Goal: Information Seeking & Learning: Compare options

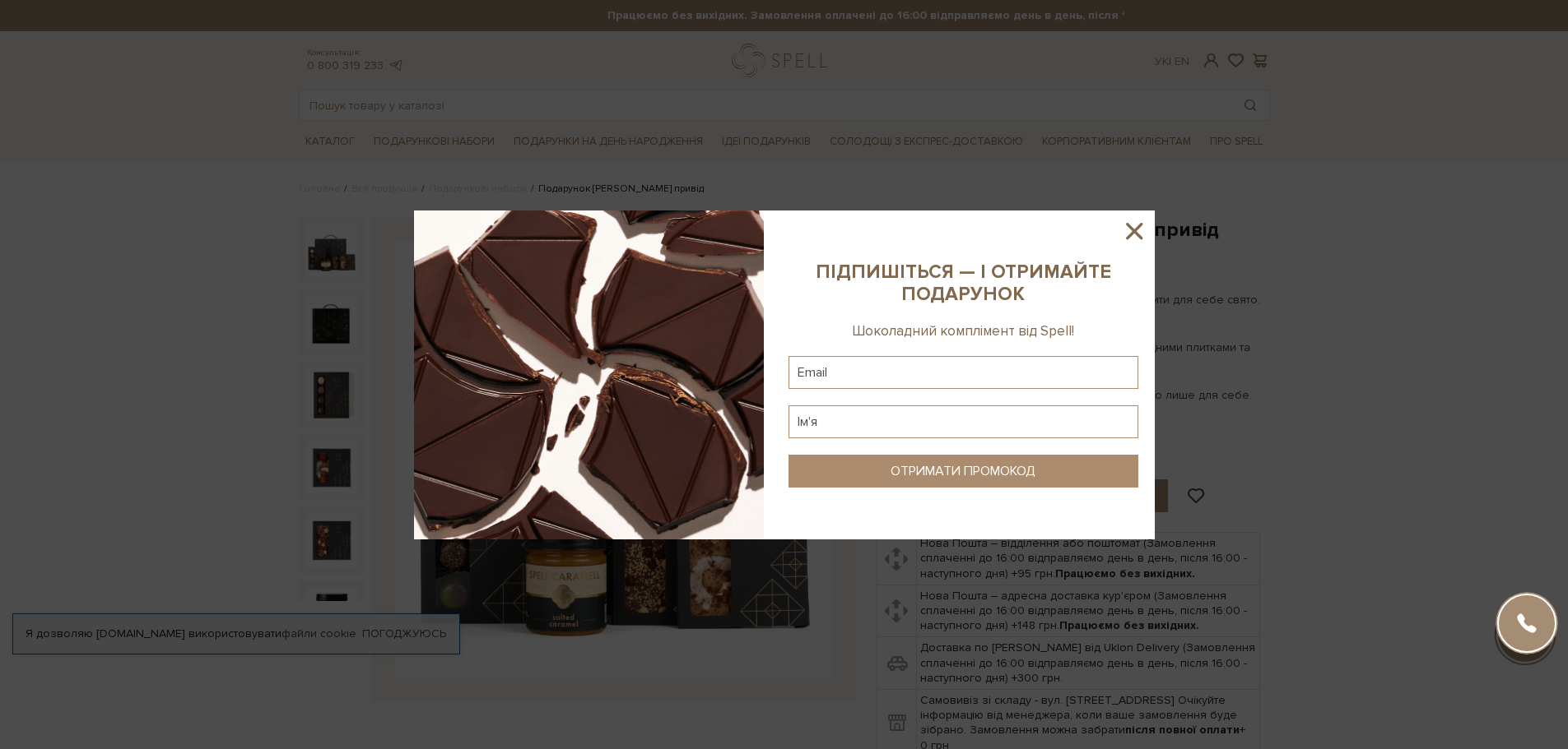
click at [1139, 234] on icon at bounding box center [1134, 231] width 17 height 17
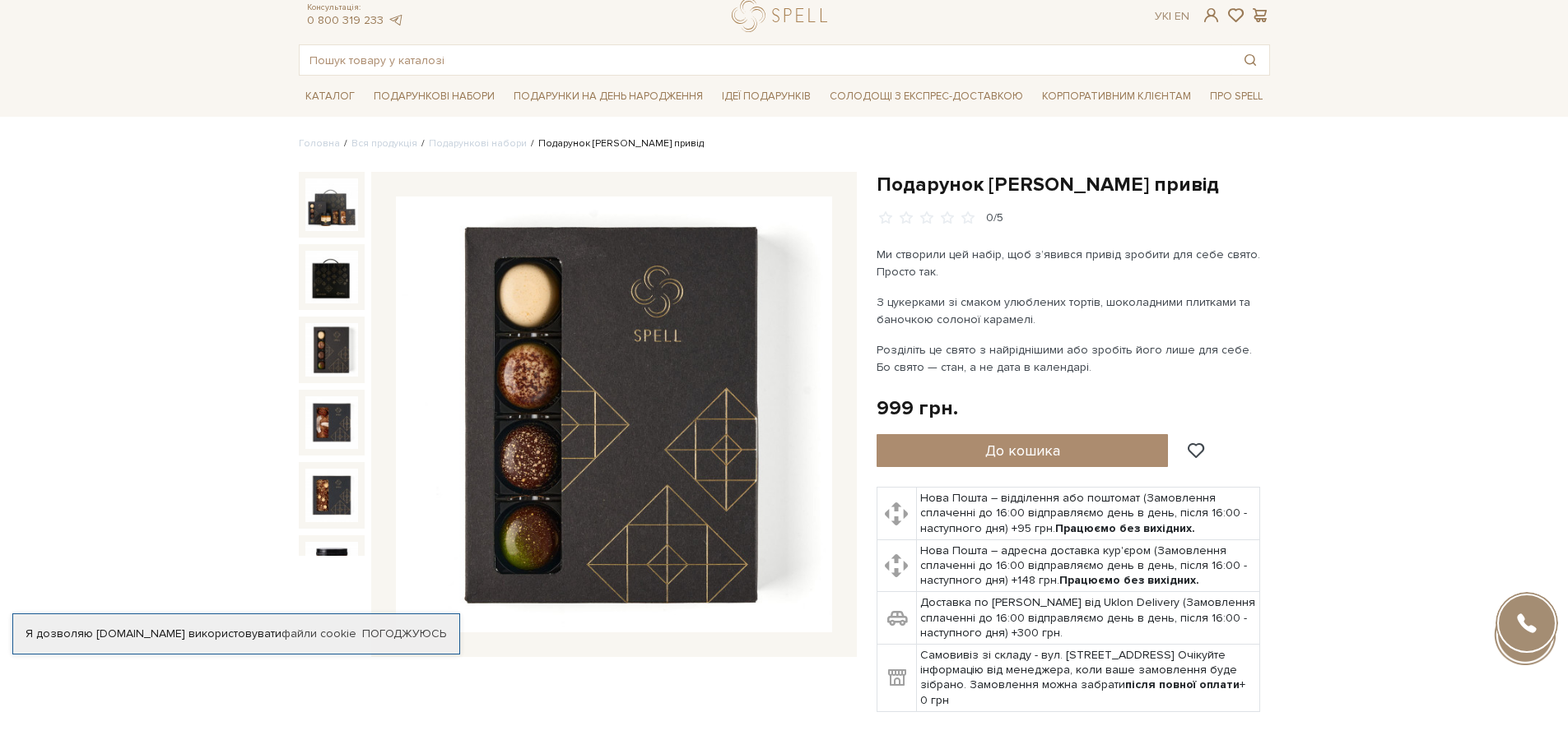
scroll to position [82, 0]
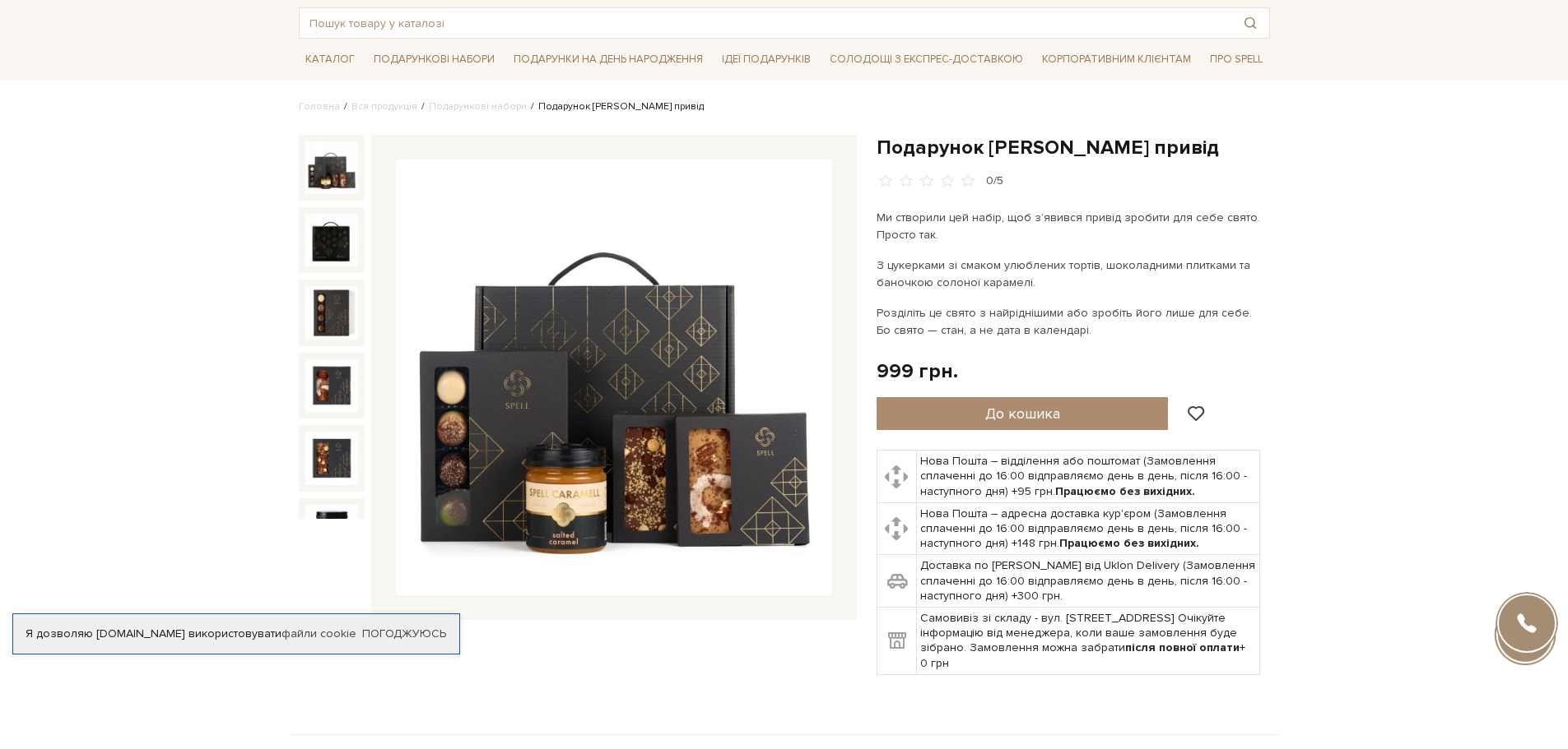
click at [331, 178] on img at bounding box center [331, 168] width 52 height 52
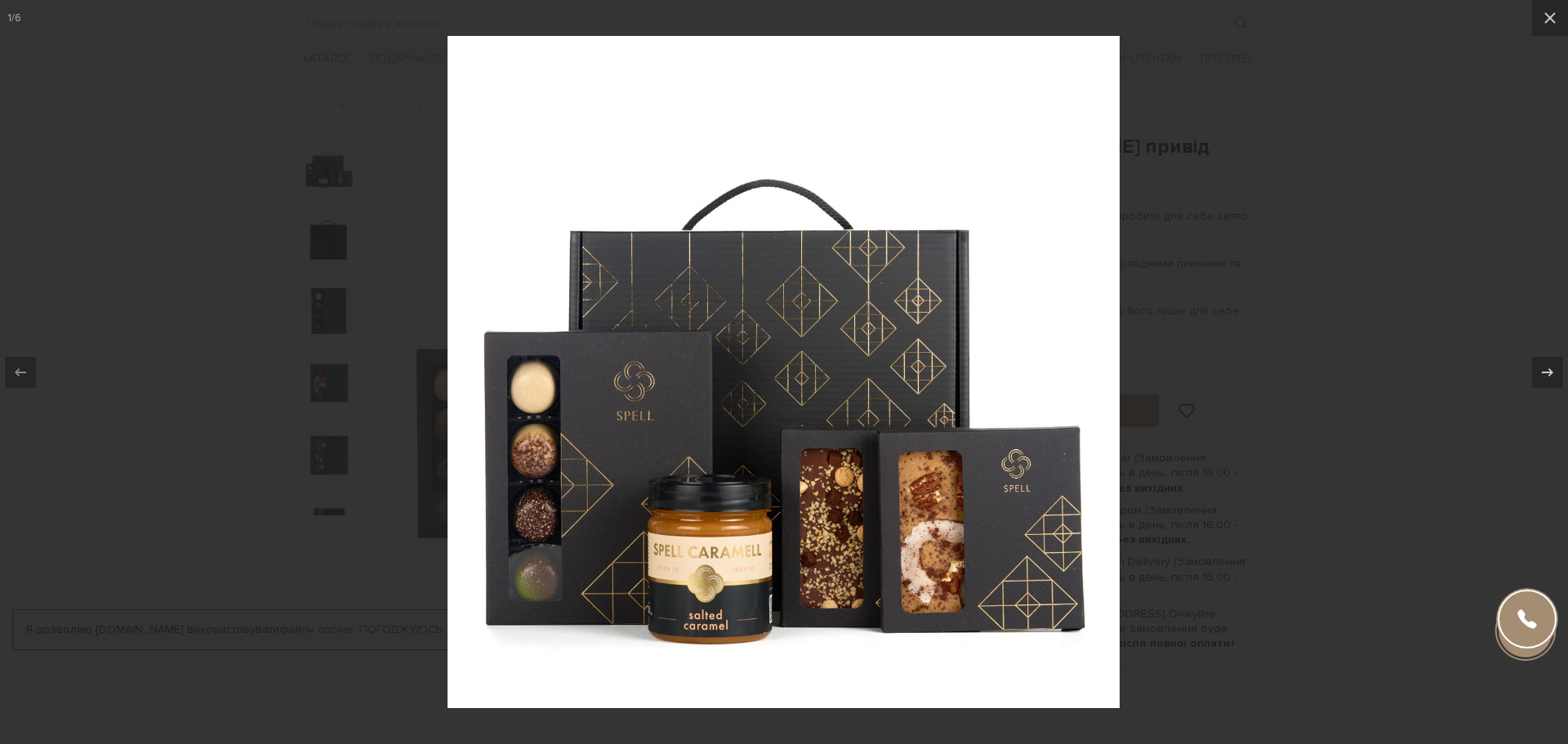
click at [1359, 207] on div at bounding box center [784, 372] width 1568 height 744
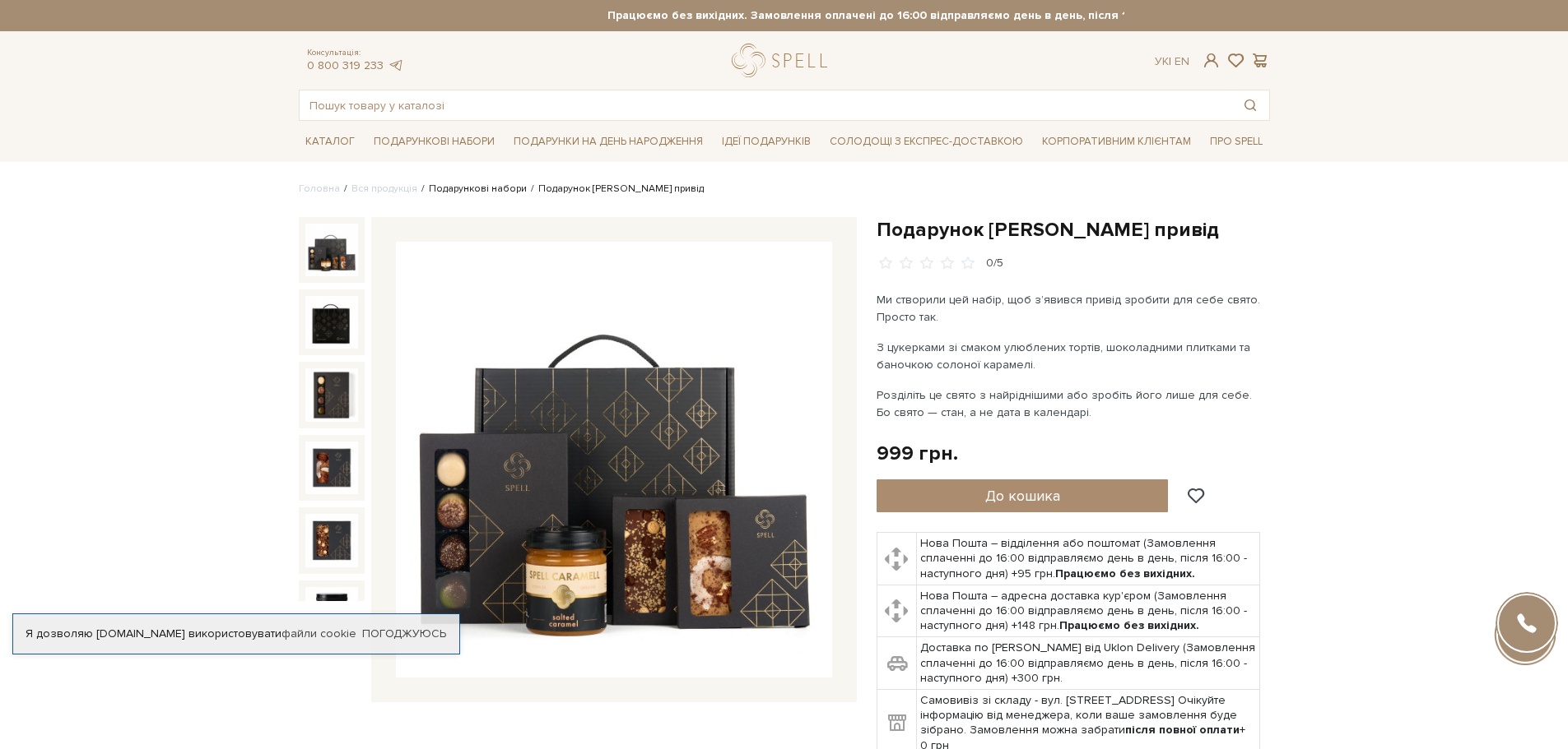
click at [507, 183] on link "Подарункові набори" at bounding box center [477, 189] width 98 height 12
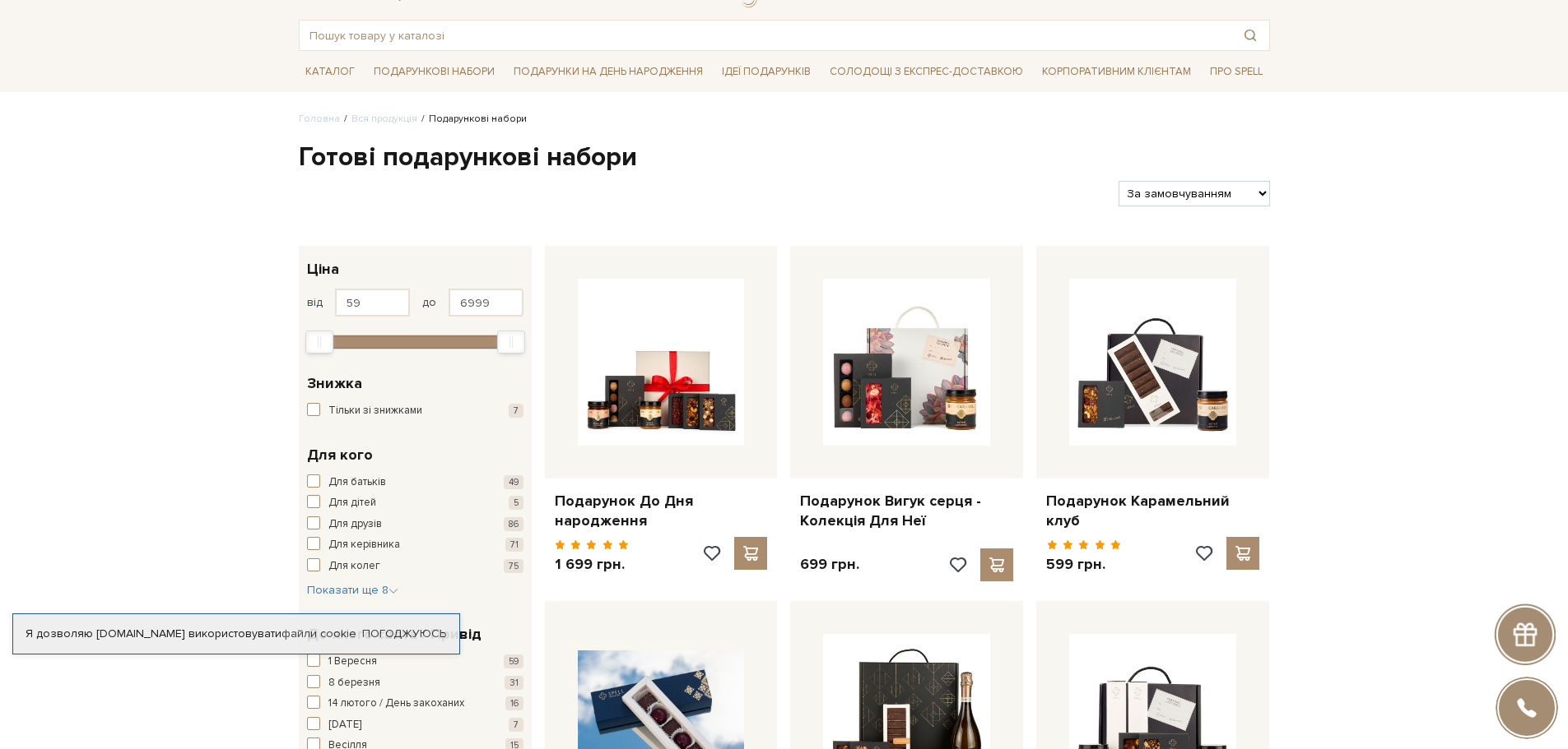
scroll to position [246, 0]
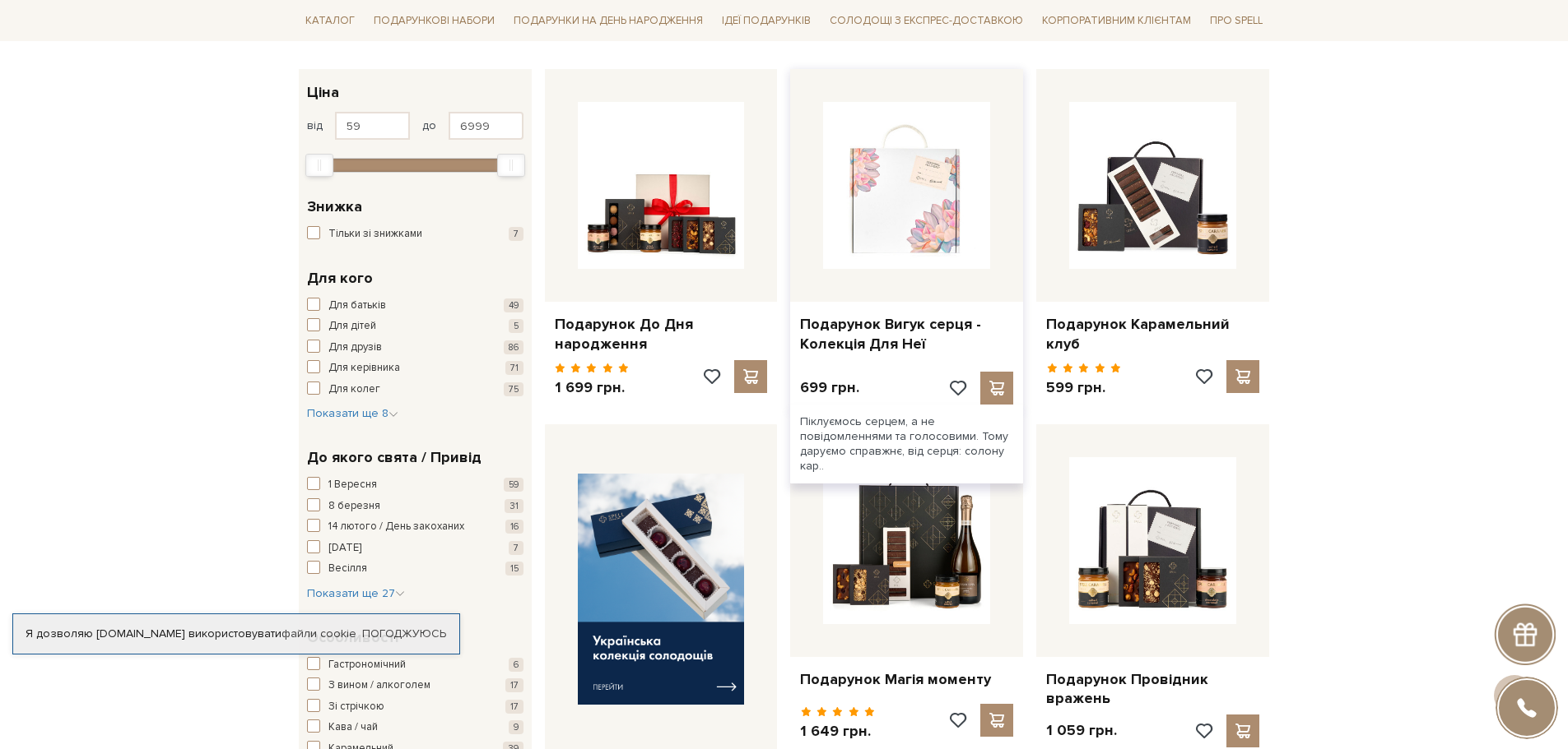
drag, startPoint x: 864, startPoint y: 214, endPoint x: 863, endPoint y: 164, distance: 50.0
click at [863, 164] on img at bounding box center [906, 185] width 167 height 167
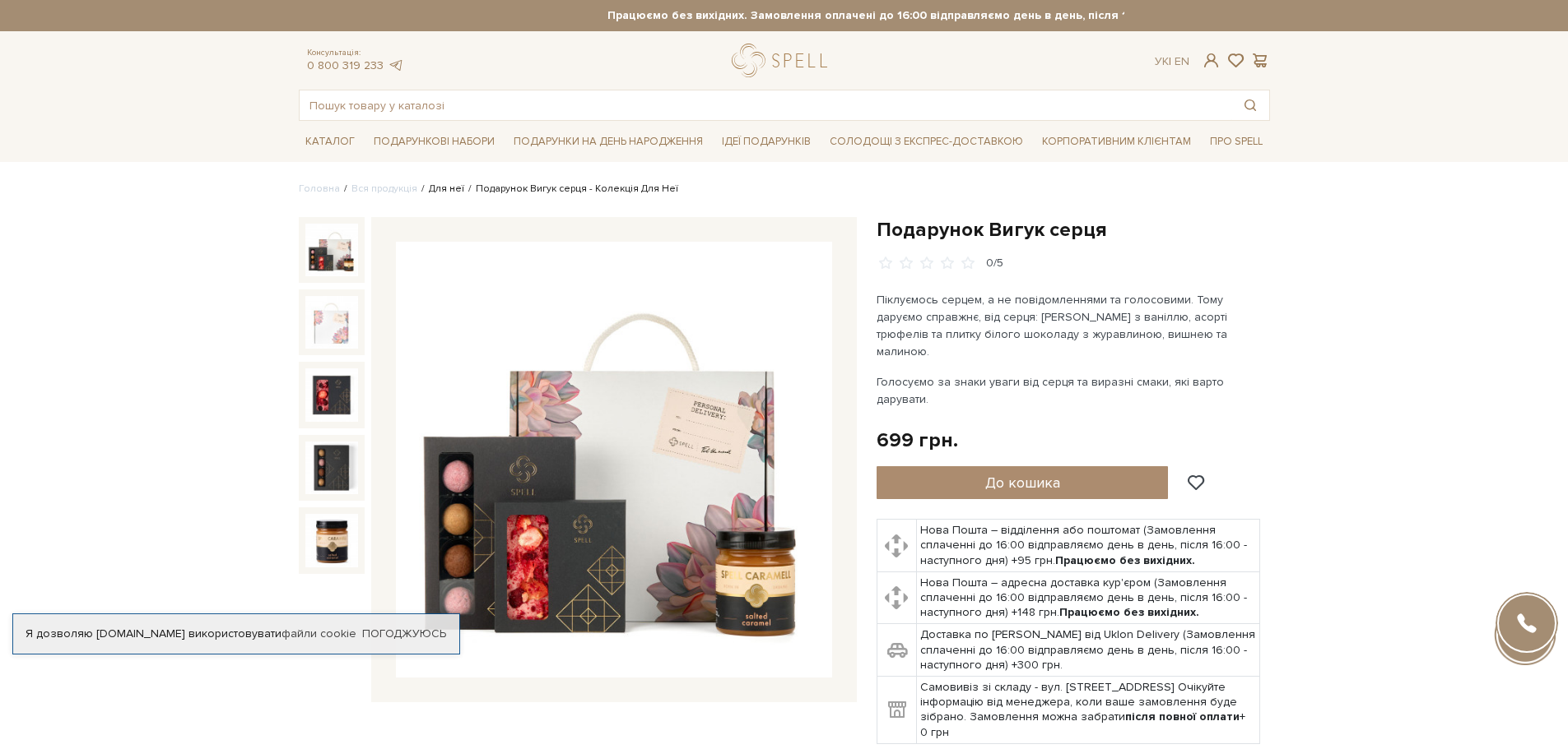
click at [450, 184] on link "Для неї" at bounding box center [446, 189] width 35 height 12
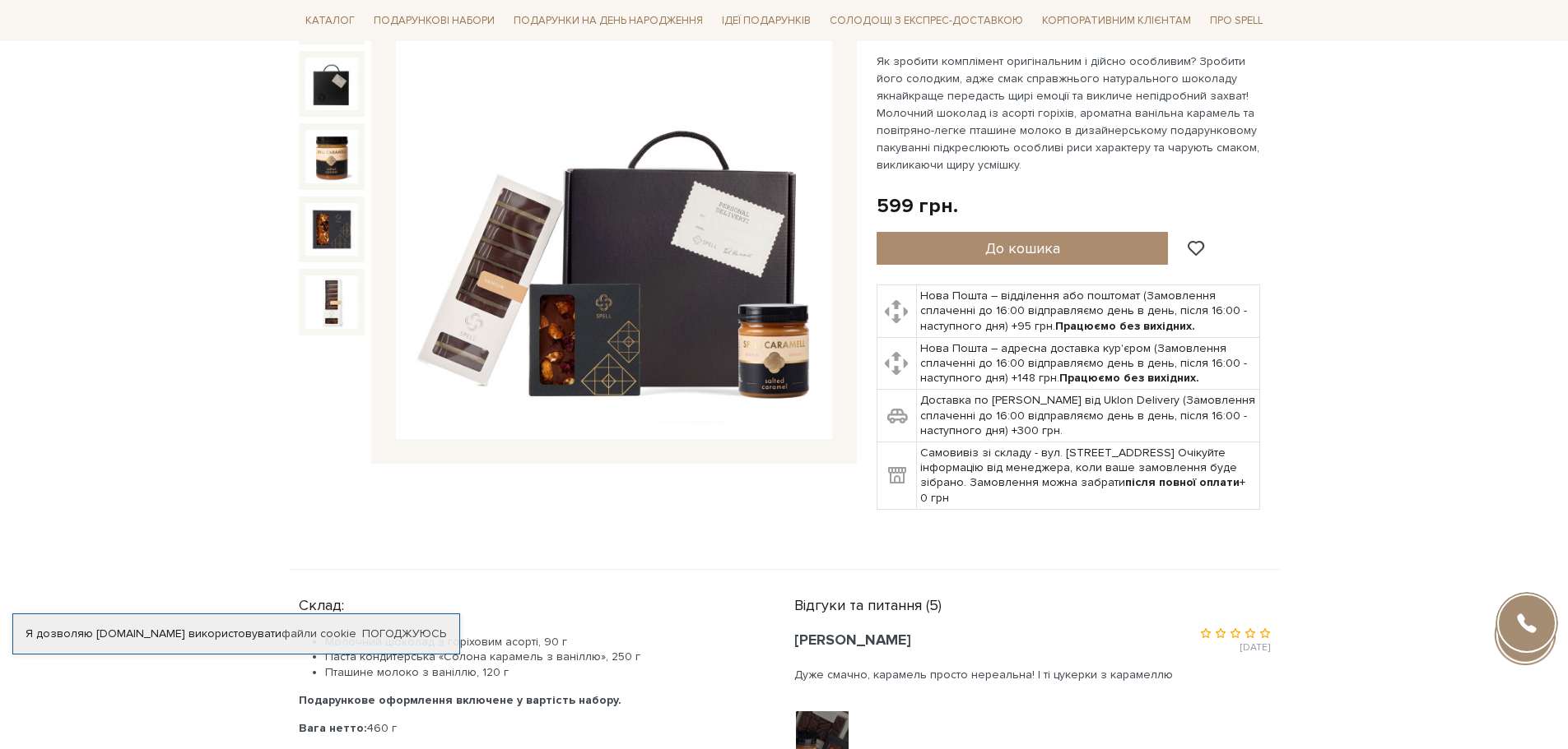
scroll to position [246, 0]
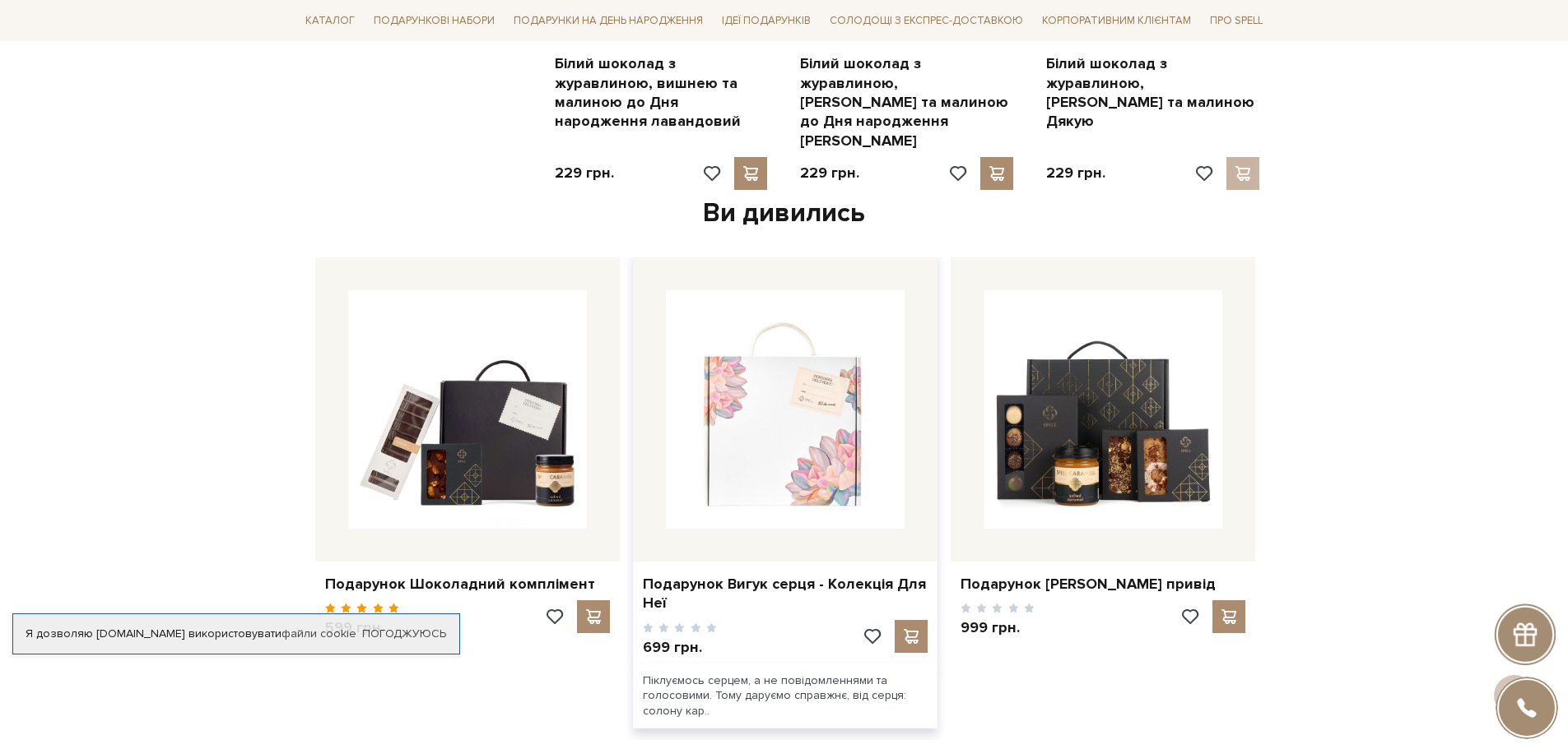
scroll to position [2056, 0]
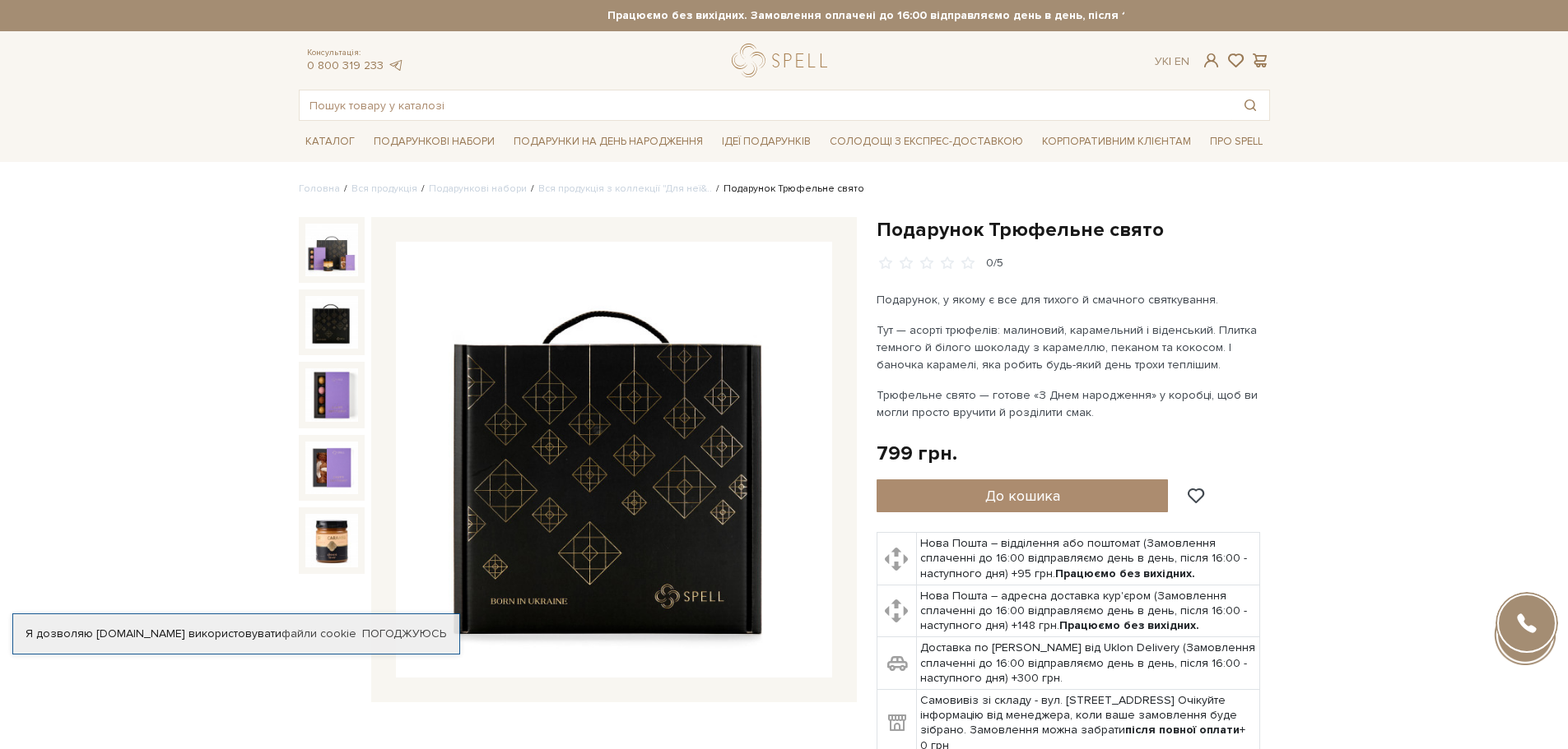
click at [341, 288] on div at bounding box center [331, 409] width 66 height 385
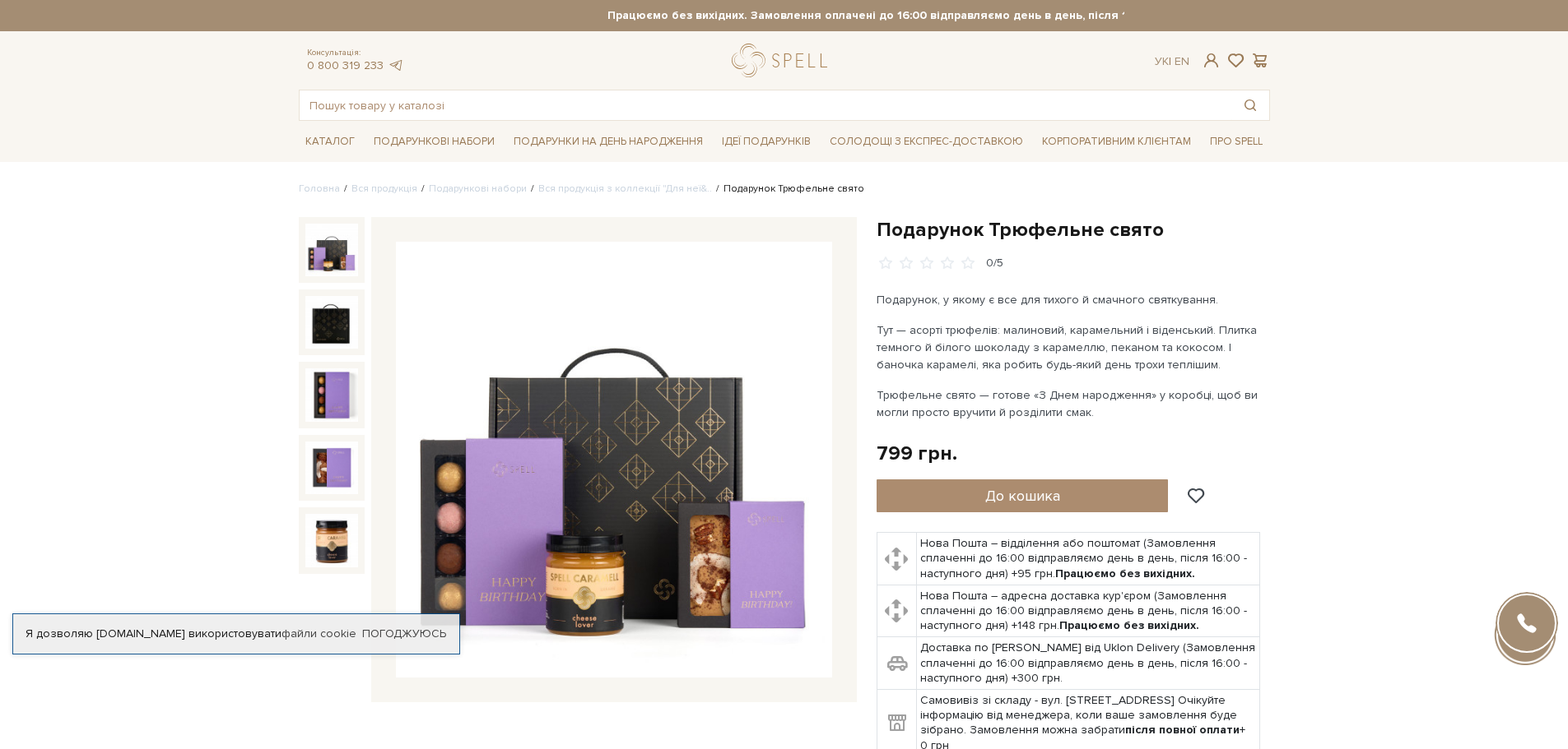
click at [342, 260] on img at bounding box center [331, 250] width 52 height 52
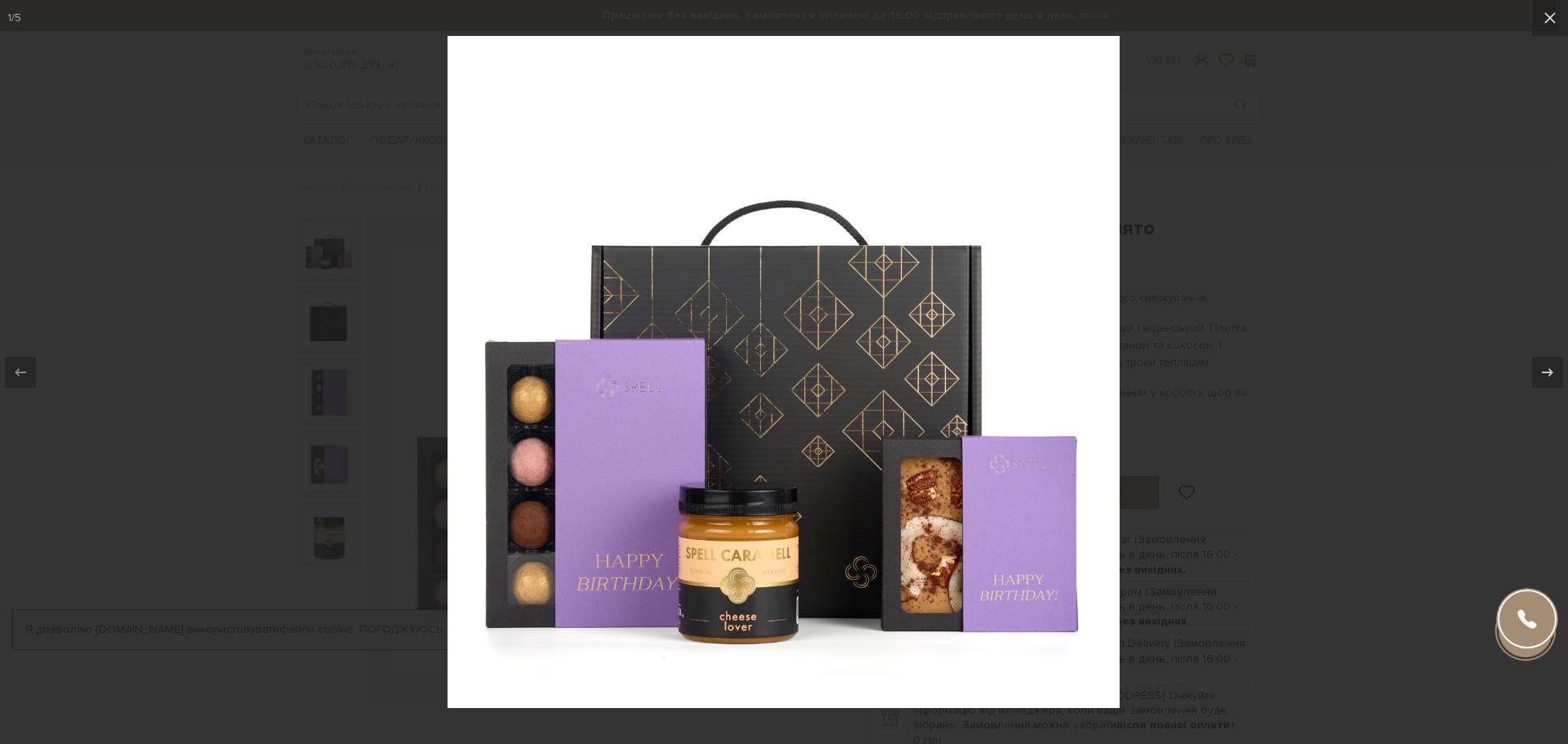
click at [335, 314] on div at bounding box center [784, 372] width 1568 height 744
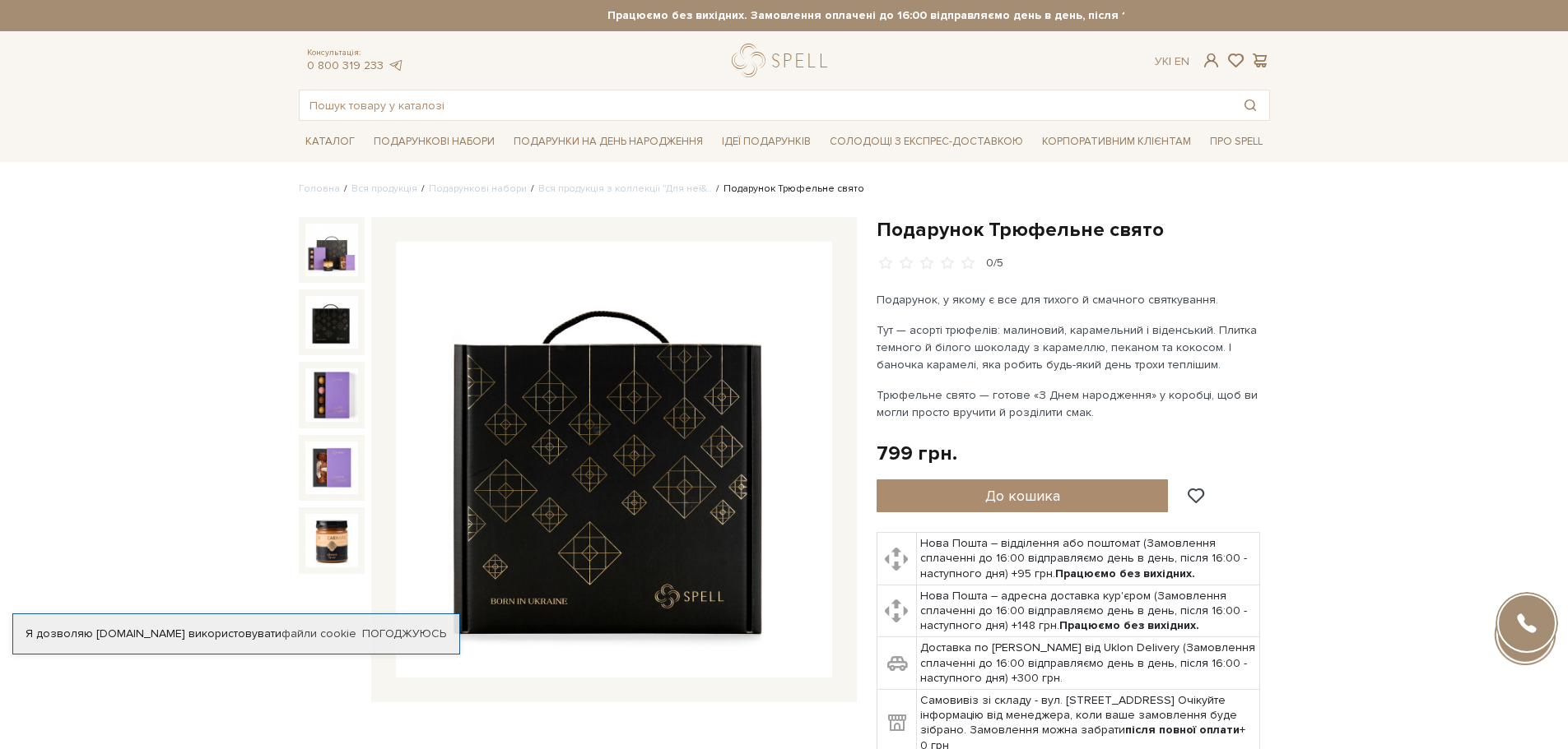
click at [337, 316] on img at bounding box center [331, 322] width 52 height 52
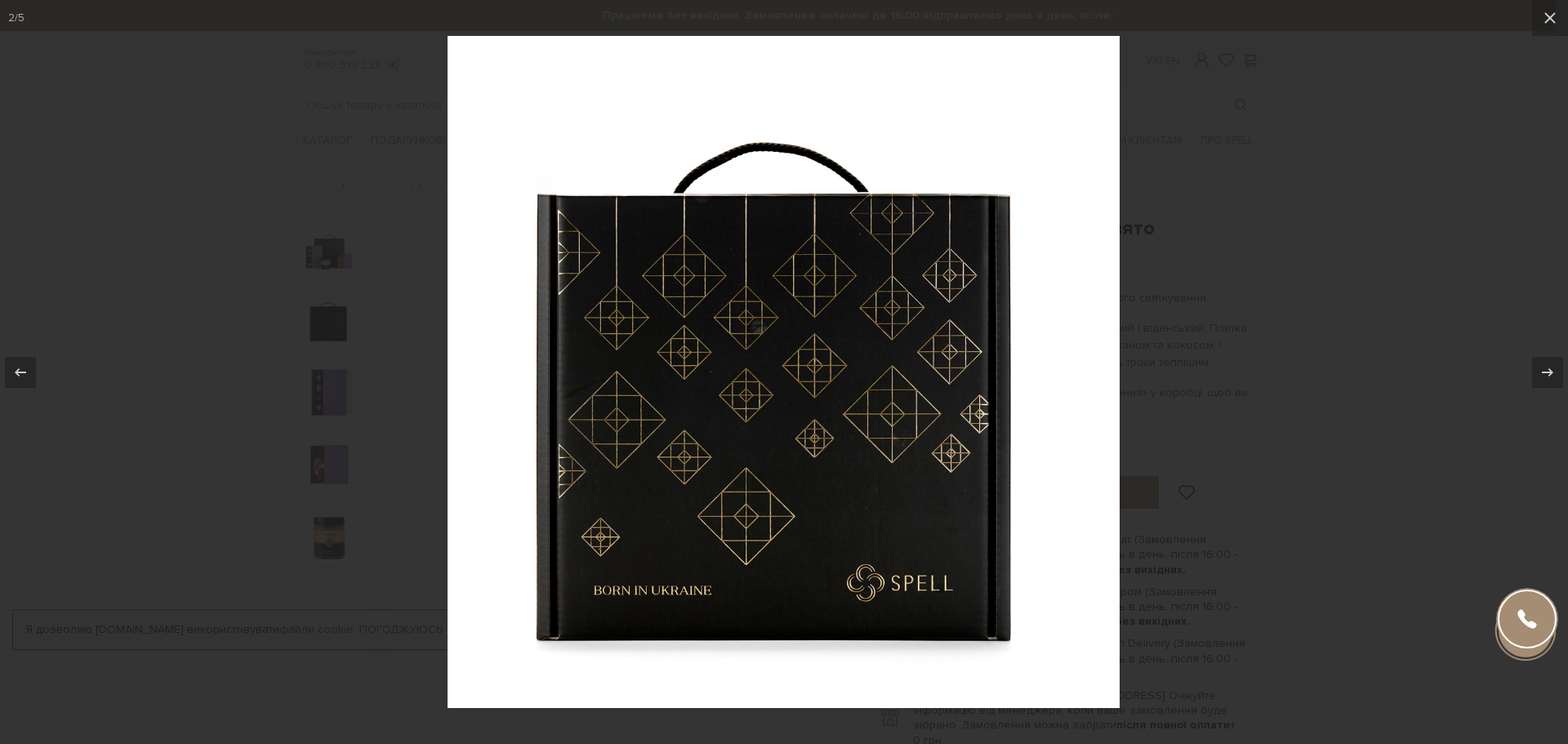
click at [334, 319] on div at bounding box center [784, 372] width 1568 height 744
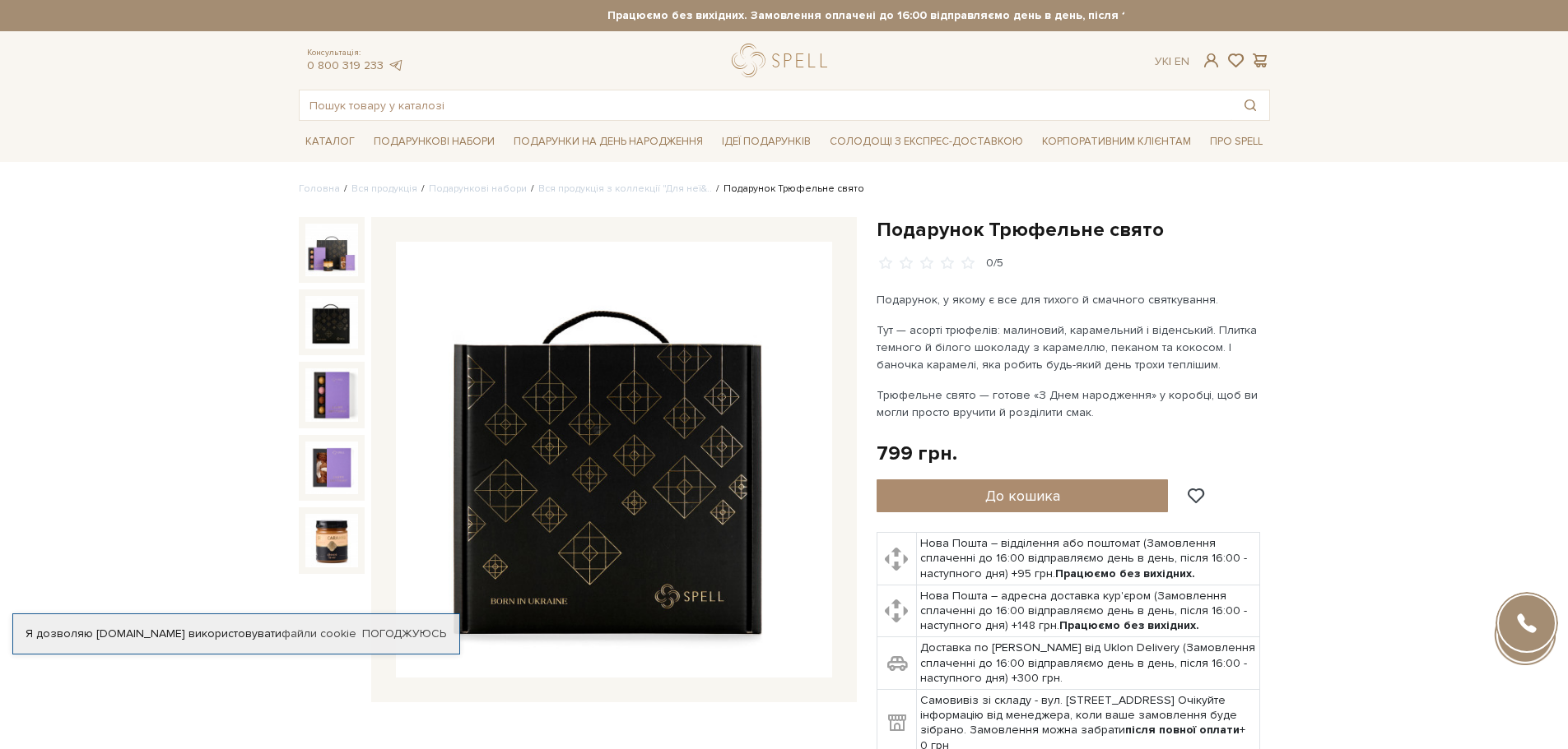
click at [337, 322] on img at bounding box center [331, 322] width 52 height 52
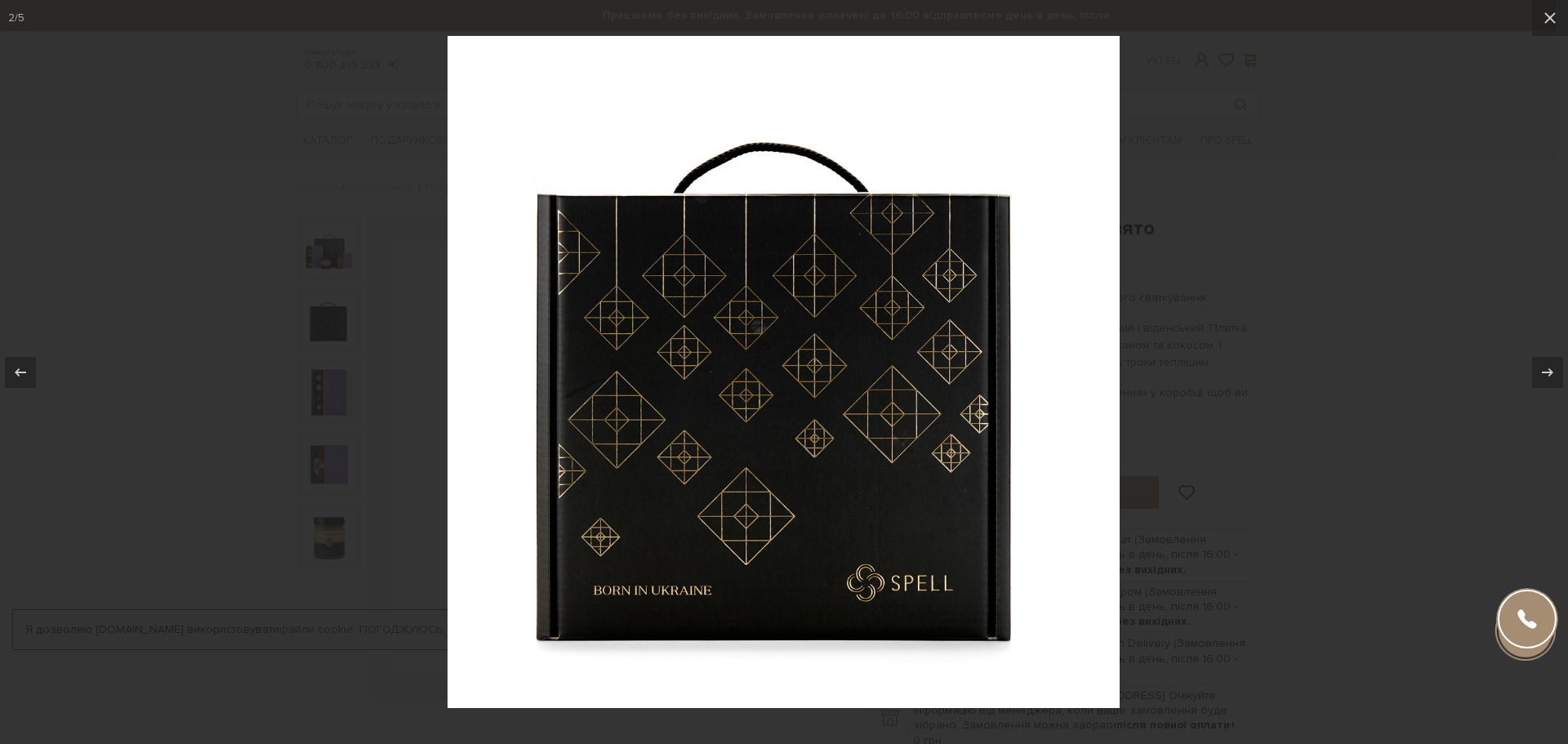
click at [1046, 253] on img at bounding box center [784, 372] width 672 height 673
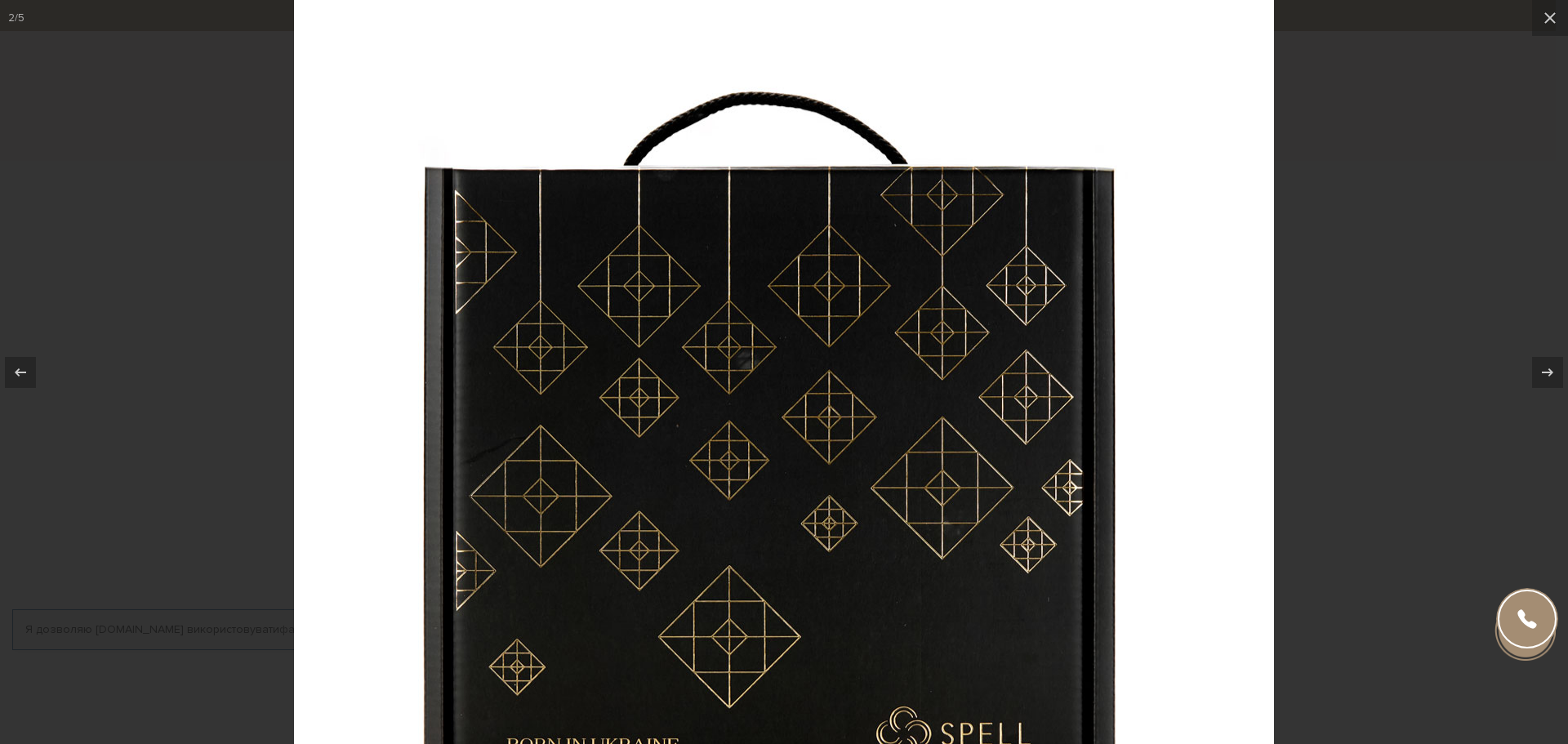
click at [1358, 201] on div at bounding box center [784, 372] width 1568 height 744
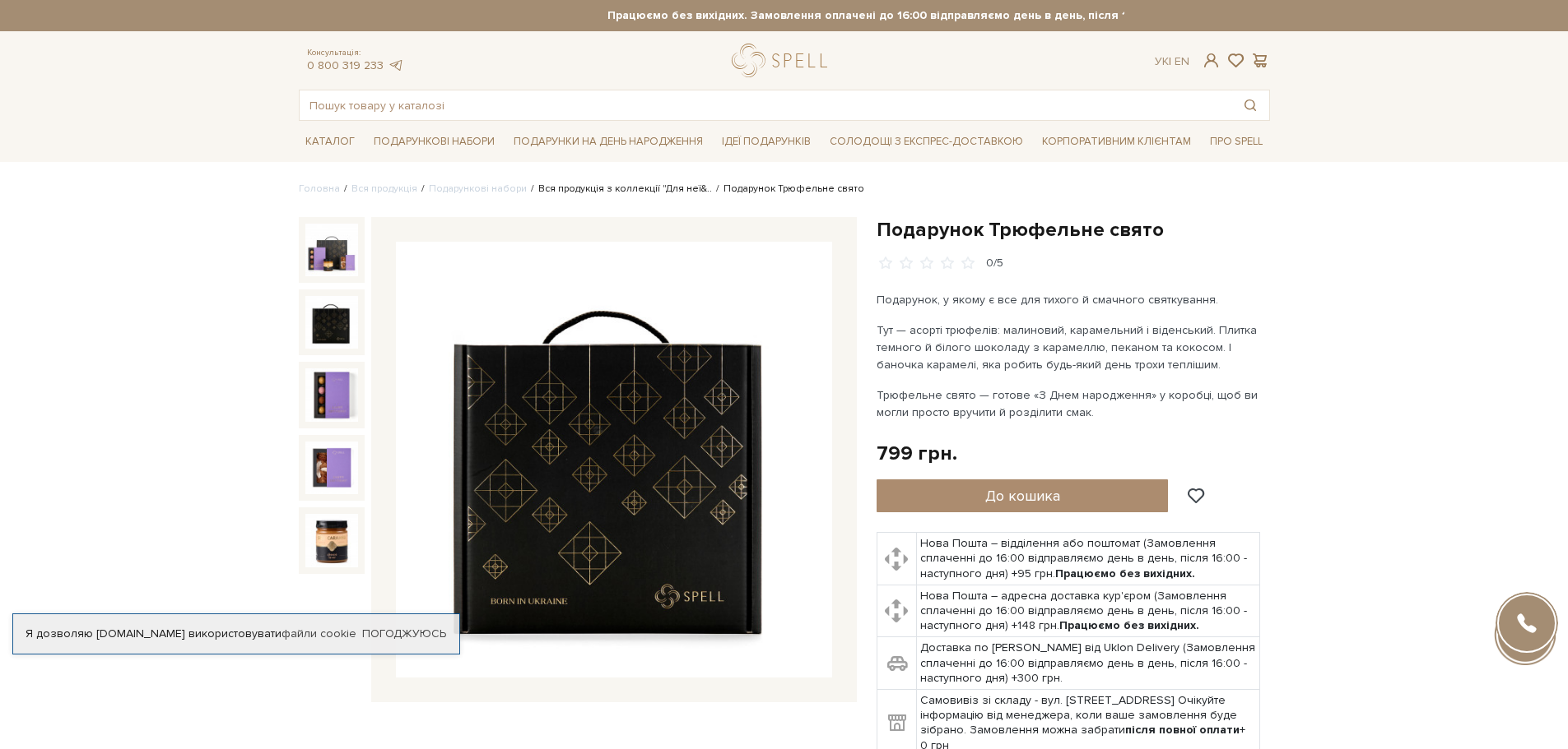
click at [681, 190] on link "Вся продукція з коллекції "Для неї&.." at bounding box center [625, 189] width 174 height 12
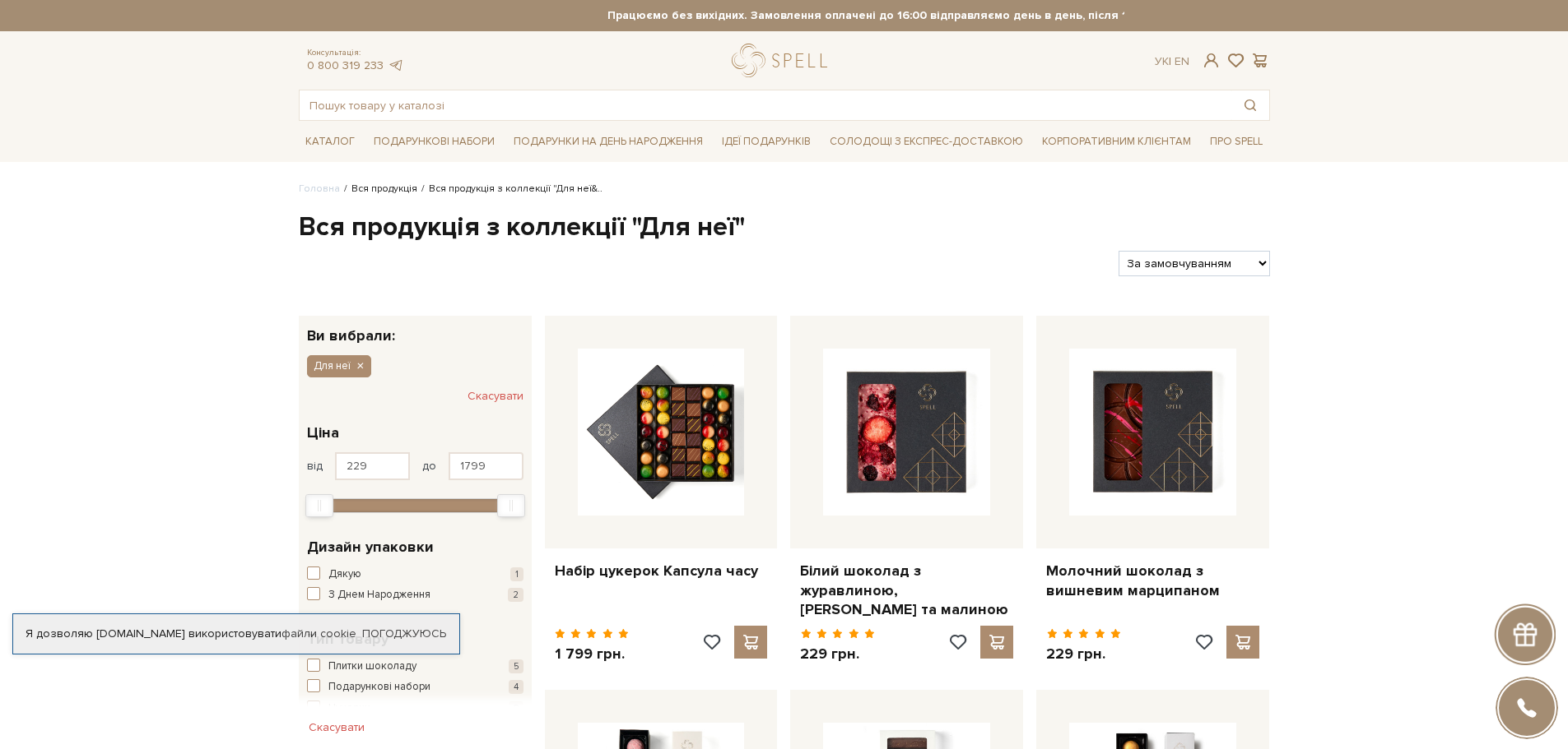
click at [372, 191] on link "Вся продукція" at bounding box center [384, 189] width 66 height 12
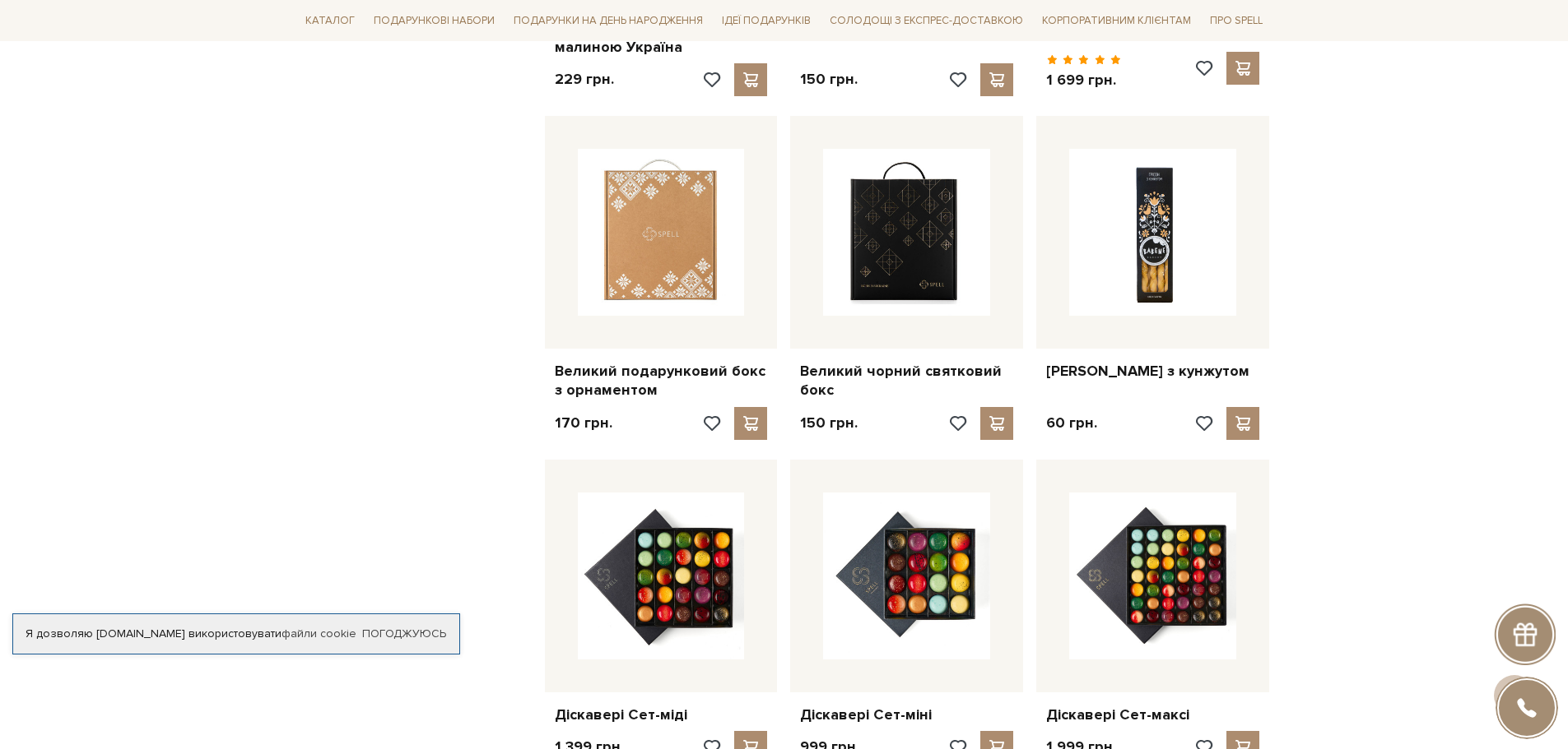
scroll to position [1398, 0]
